Goal: Transaction & Acquisition: Purchase product/service

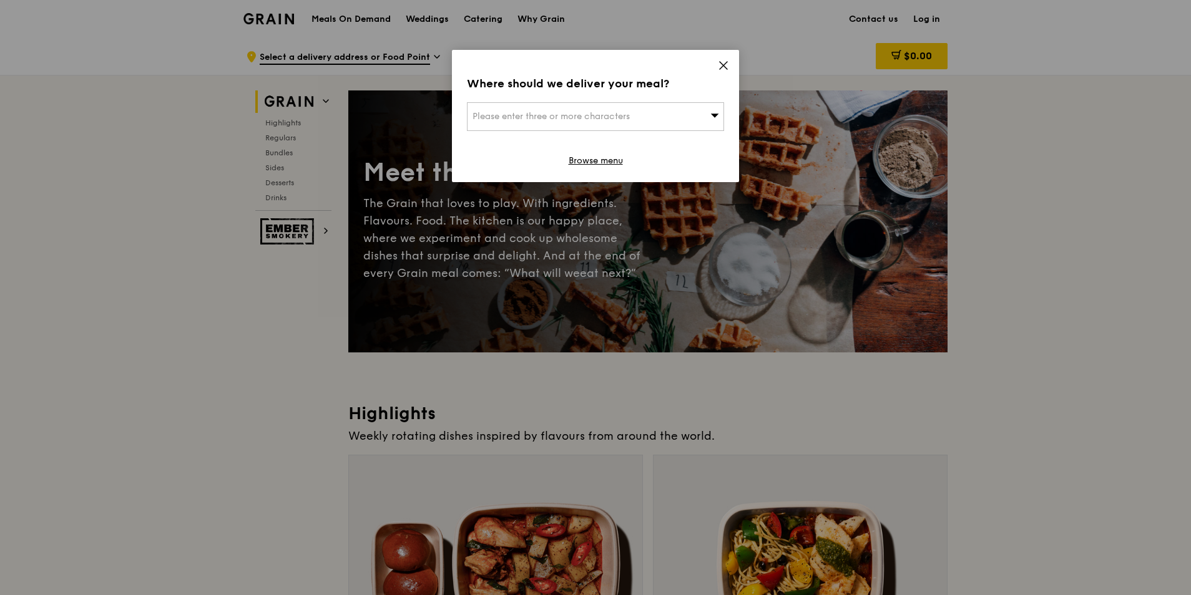
click at [724, 63] on icon at bounding box center [723, 65] width 11 height 11
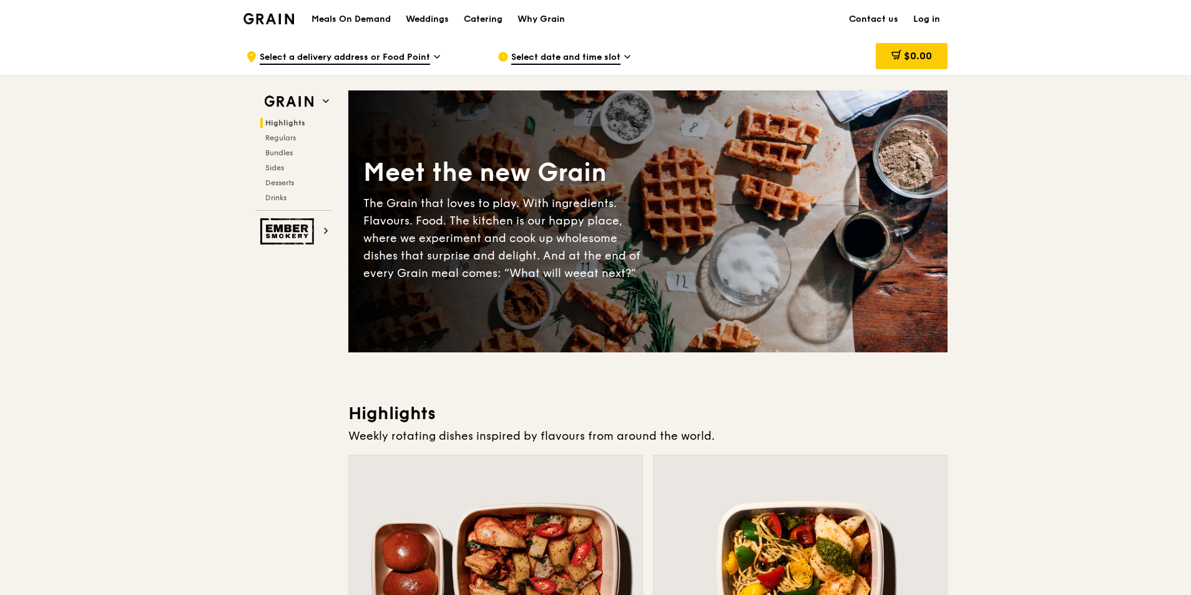
drag, startPoint x: 991, startPoint y: 262, endPoint x: 1005, endPoint y: 256, distance: 15.1
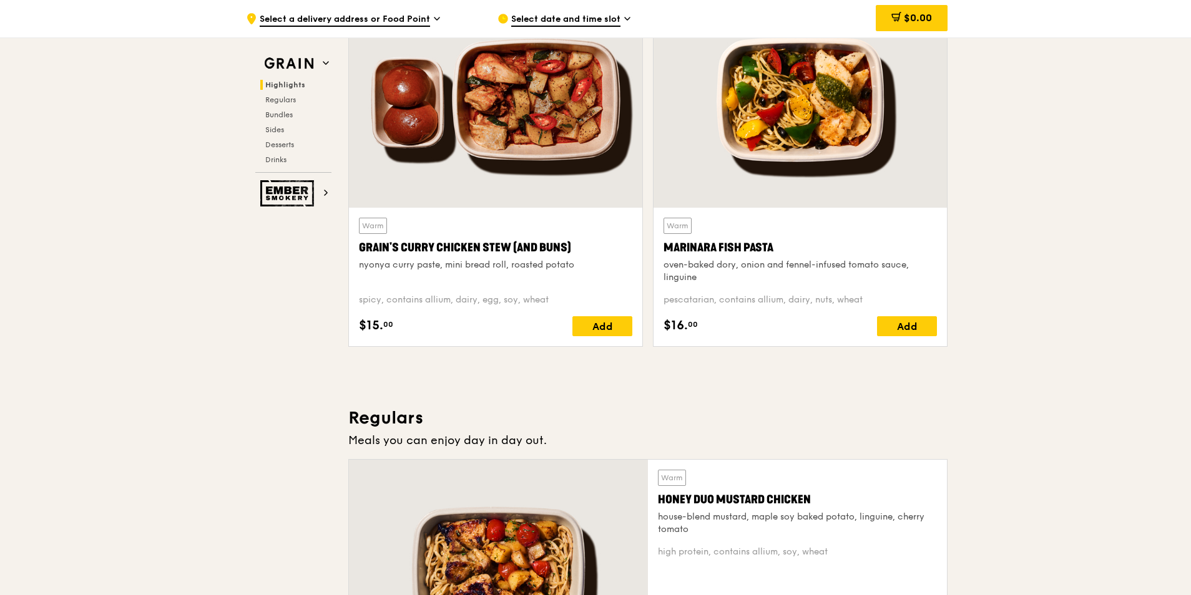
scroll to position [624, 0]
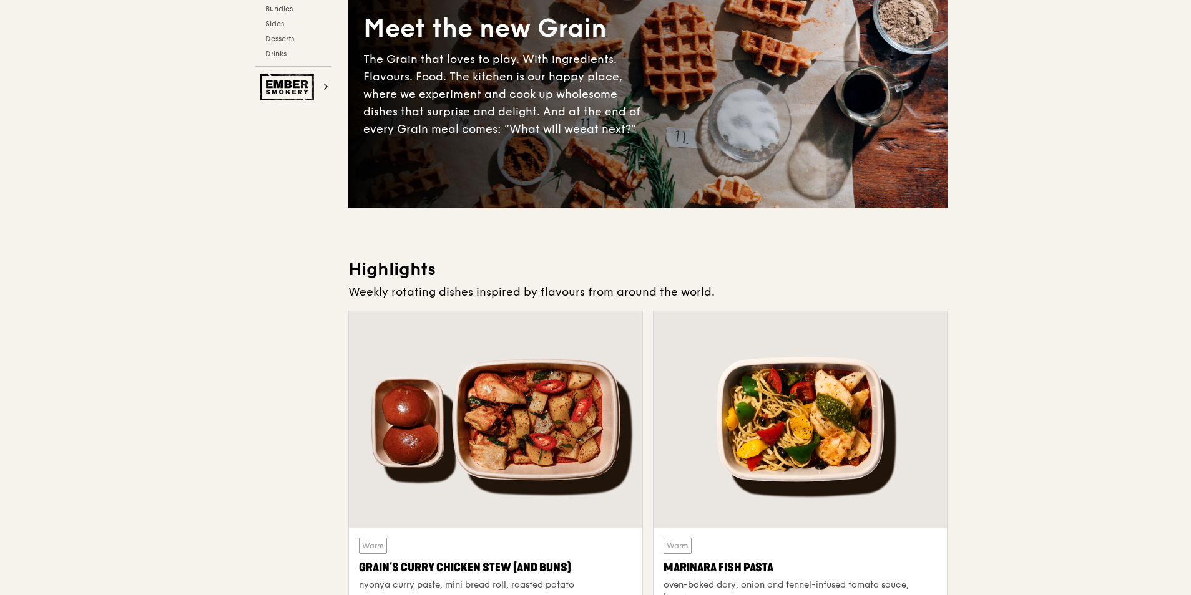
scroll to position [0, 0]
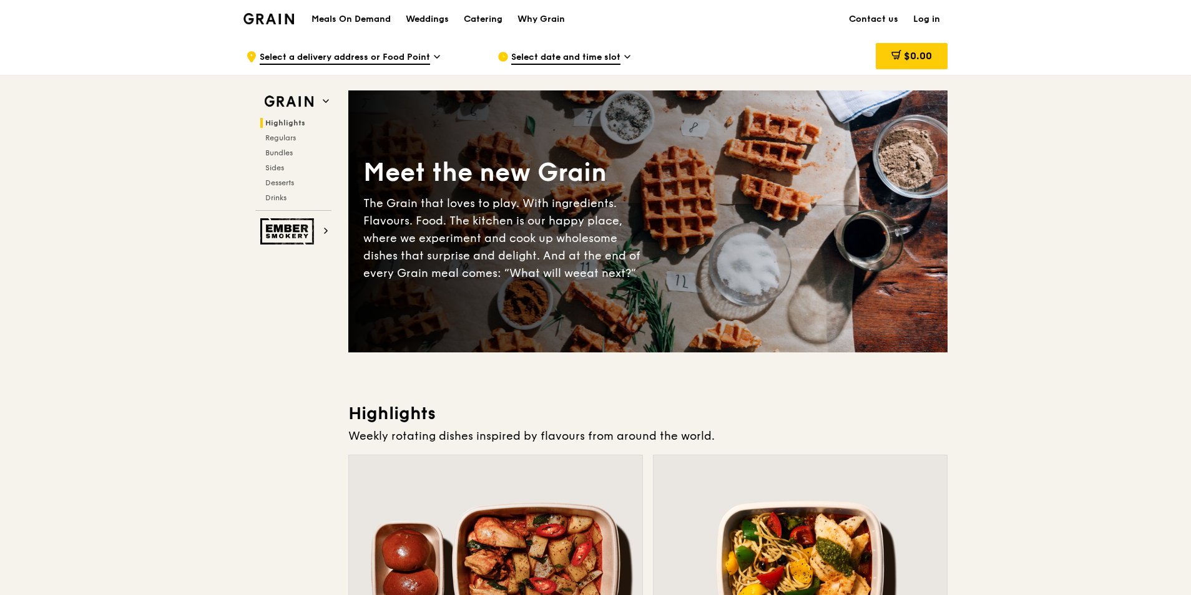
click at [288, 135] on span "Regulars" at bounding box center [281, 138] width 33 height 9
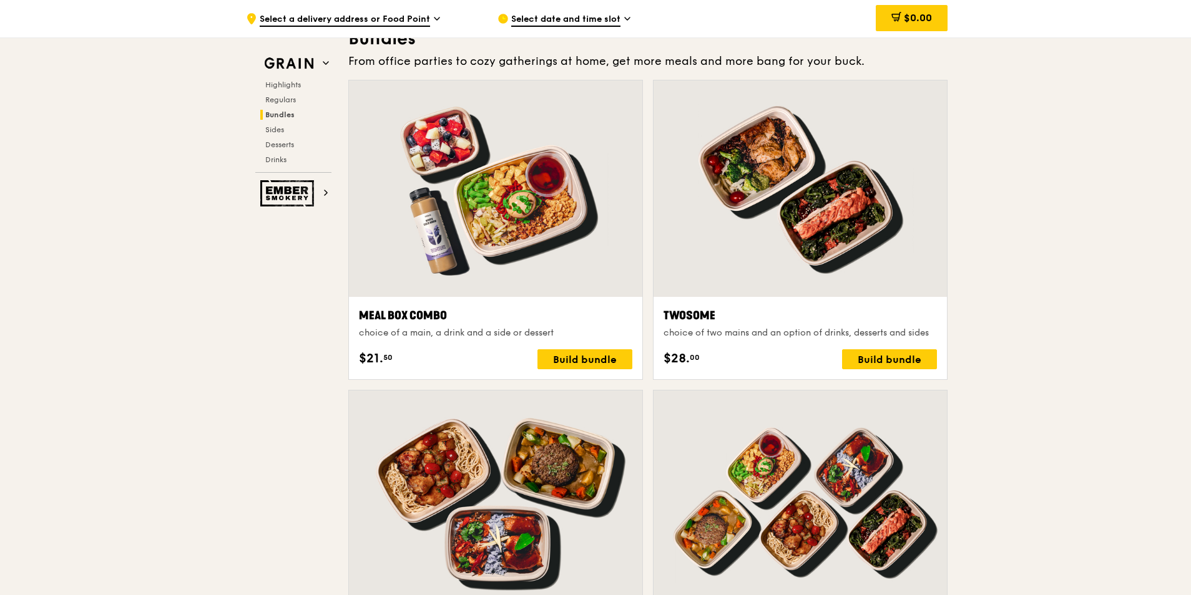
scroll to position [2319, 0]
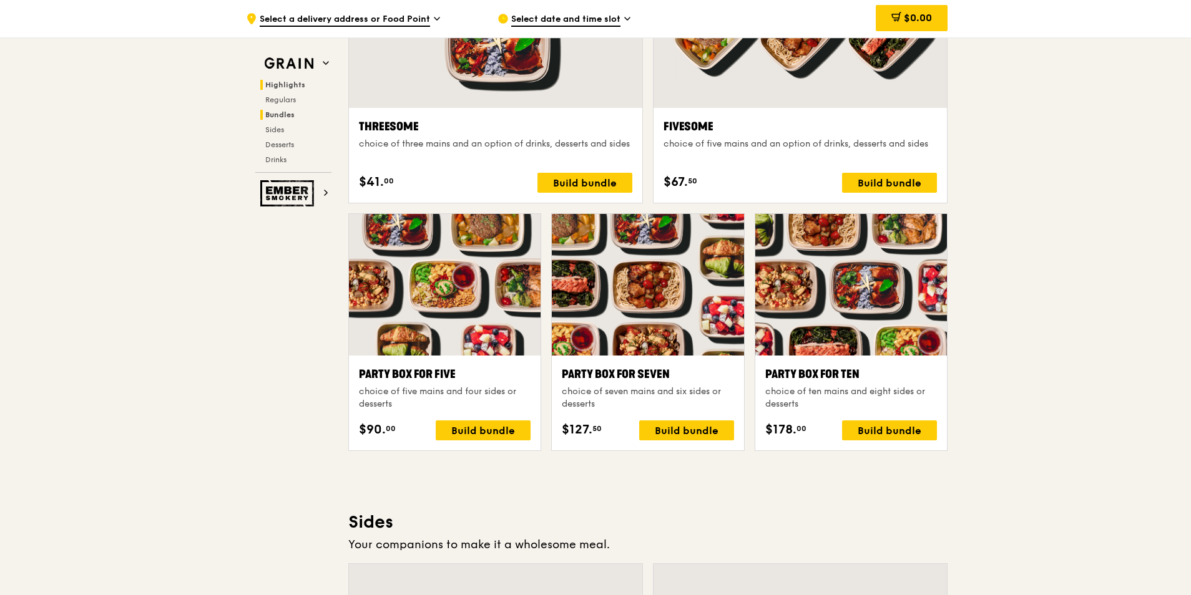
click at [294, 81] on span "Highlights" at bounding box center [285, 85] width 40 height 9
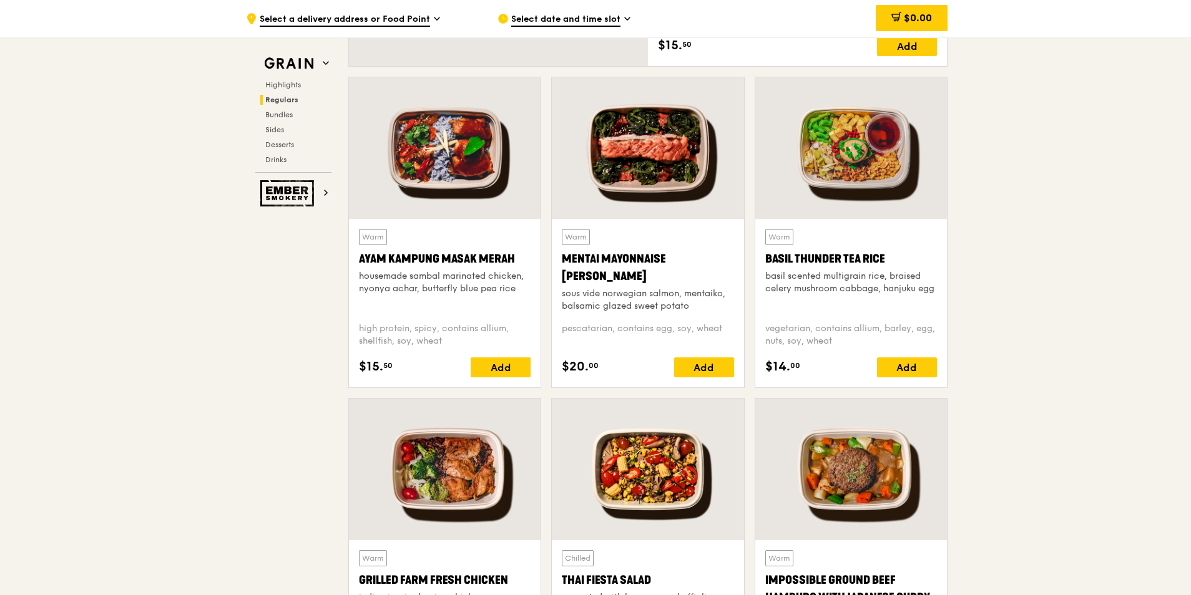
scroll to position [1288, 0]
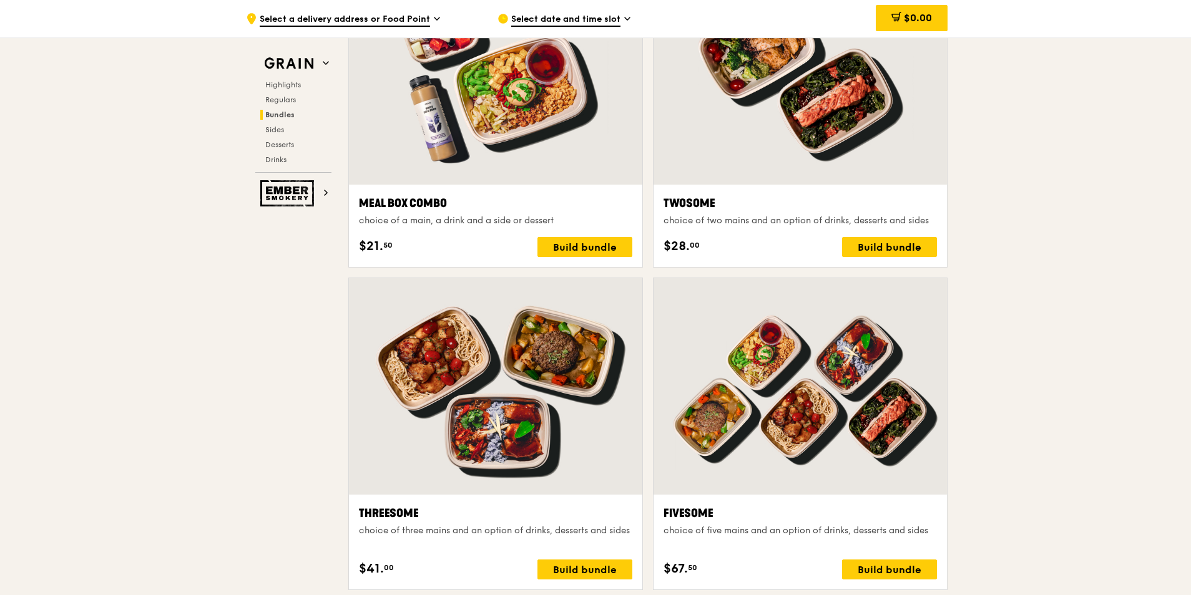
scroll to position [2037, 0]
